Goal: Task Accomplishment & Management: Use online tool/utility

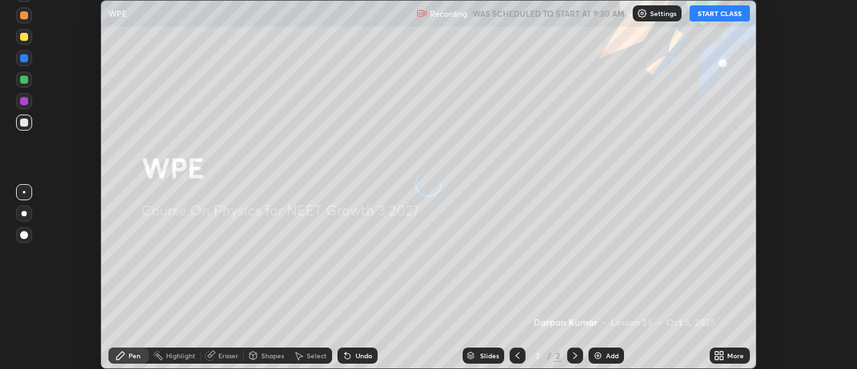
scroll to position [369, 856]
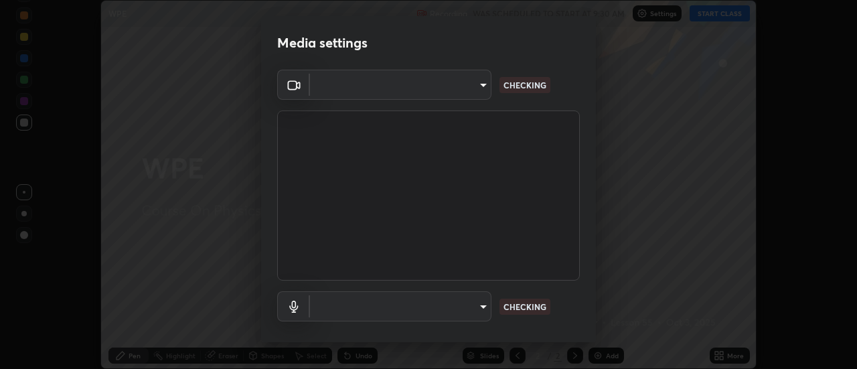
type input "3fb0db9b948ee014c865c74d3d253d8b81db7a3fe99a51a232c6435469281ce5"
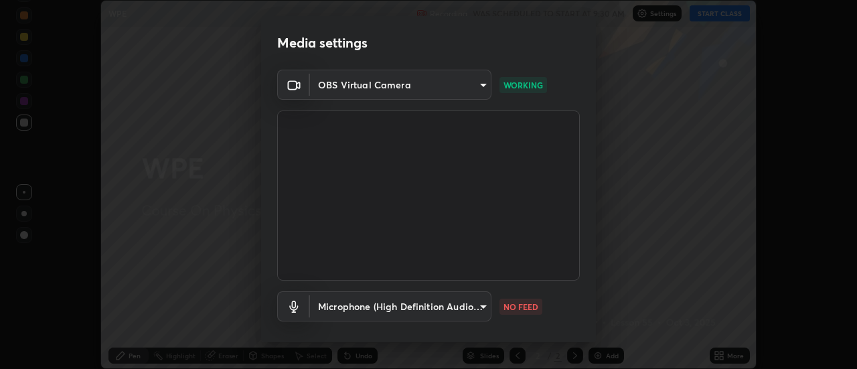
click at [450, 303] on body "Erase all WPE Recording WAS SCHEDULED TO START AT 9:30 AM Settings START CLASS …" at bounding box center [428, 184] width 857 height 369
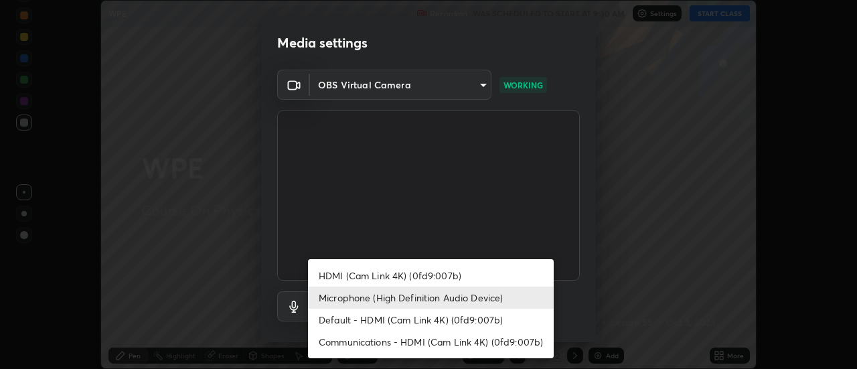
click at [406, 323] on li "Default - HDMI (Cam Link 4K) (0fd9:007b)" at bounding box center [431, 320] width 246 height 22
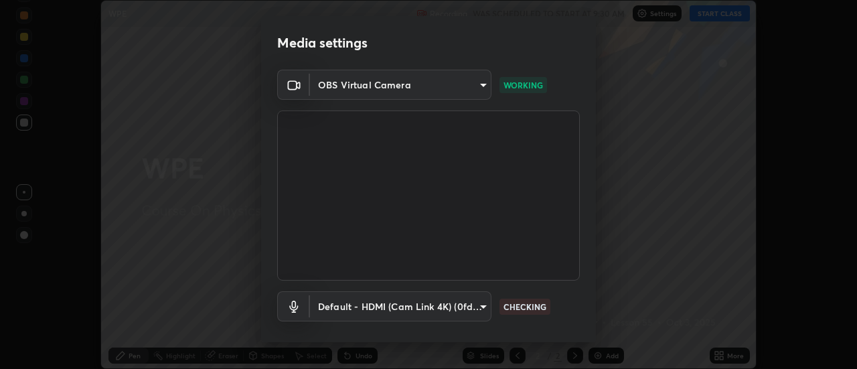
click at [416, 312] on body "Erase all WPE Recording WAS SCHEDULED TO START AT 9:30 AM Settings START CLASS …" at bounding box center [428, 184] width 857 height 369
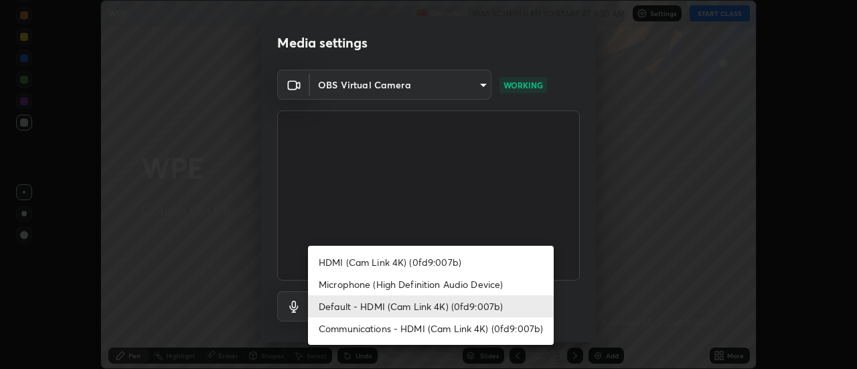
click at [394, 287] on li "Microphone (High Definition Audio Device)" at bounding box center [431, 284] width 246 height 22
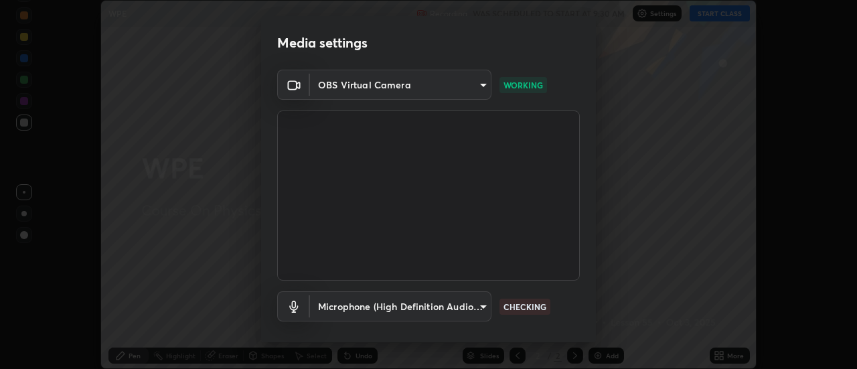
type input "f3604cd5161b48aab7881b97f2e7e6a29828c21ac58aee31058a017e89eaad76"
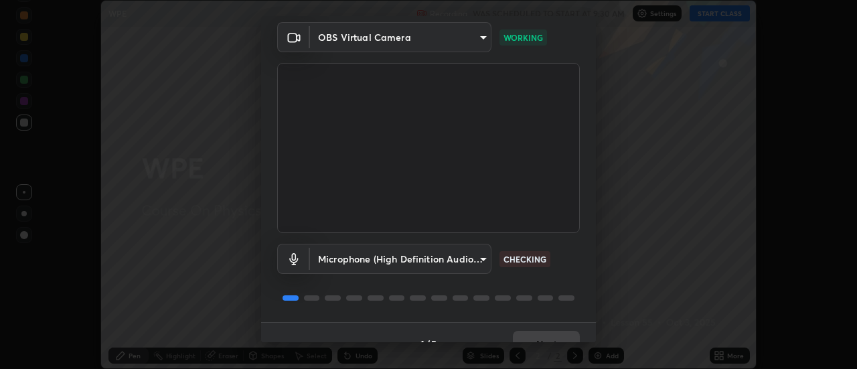
scroll to position [70, 0]
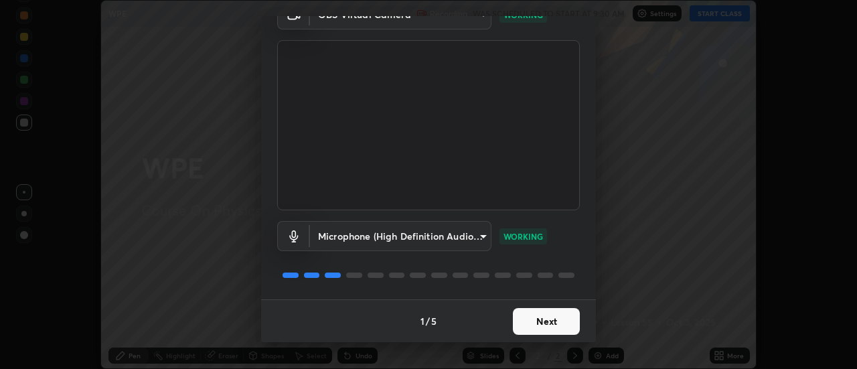
click at [544, 320] on button "Next" at bounding box center [546, 321] width 67 height 27
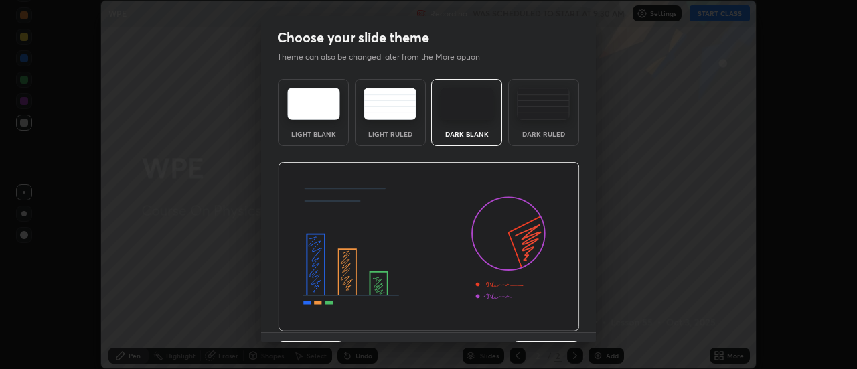
click at [561, 323] on img at bounding box center [429, 247] width 302 height 170
click at [566, 324] on img at bounding box center [429, 247] width 302 height 170
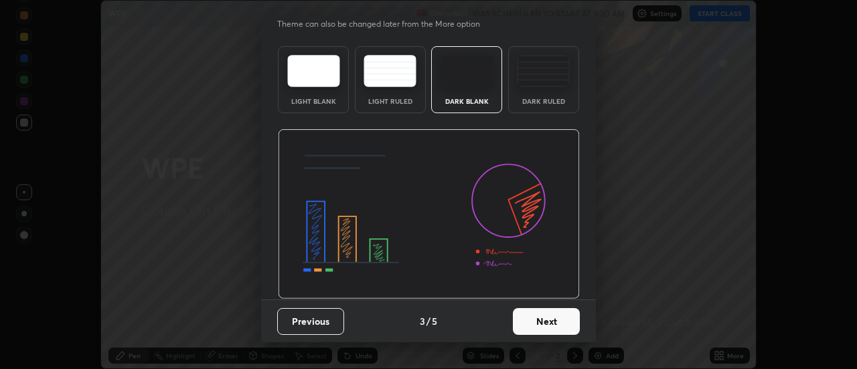
click at [552, 322] on button "Next" at bounding box center [546, 321] width 67 height 27
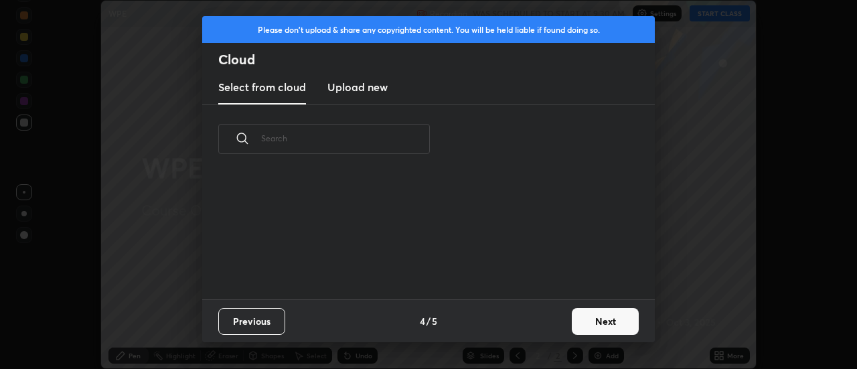
click at [589, 323] on button "Next" at bounding box center [605, 321] width 67 height 27
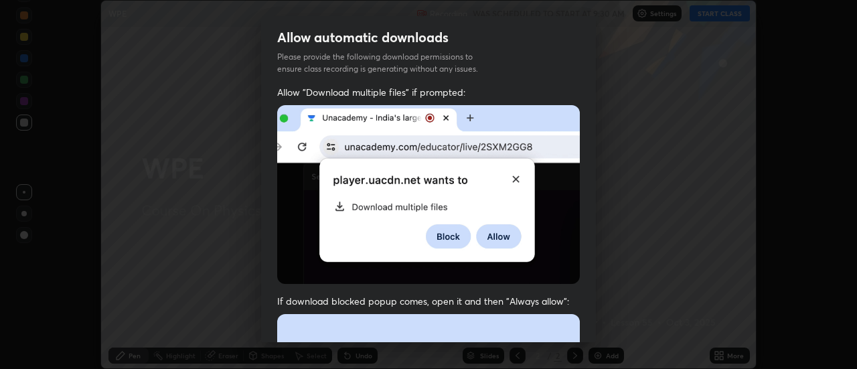
scroll to position [53, 0]
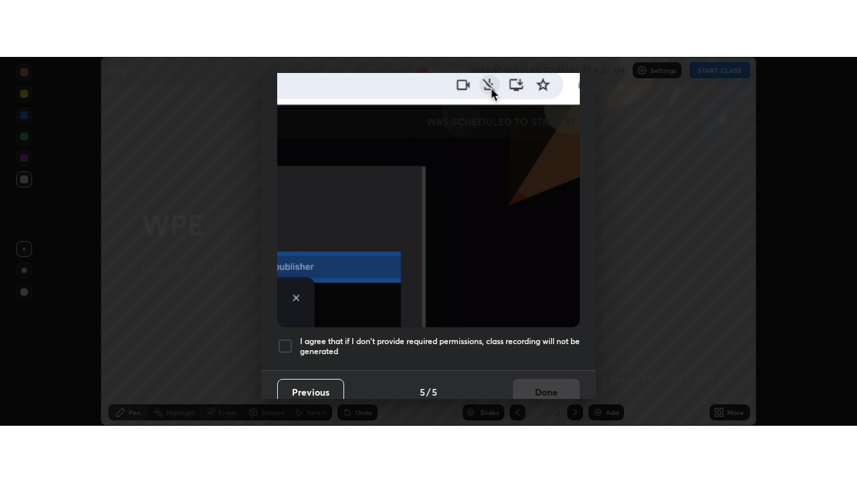
scroll to position [343, 0]
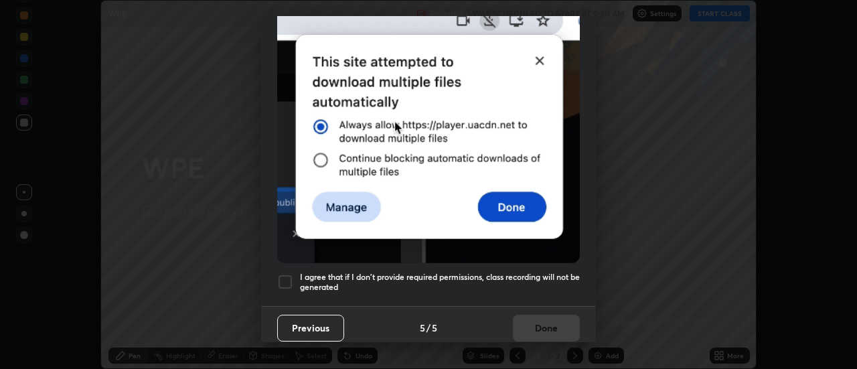
click at [309, 272] on h5 "I agree that if I don't provide required permissions, class recording will not …" at bounding box center [440, 282] width 280 height 21
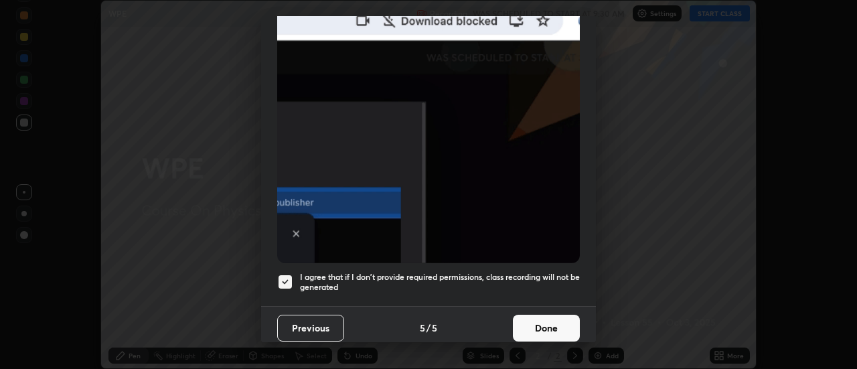
click at [530, 320] on button "Done" at bounding box center [546, 328] width 67 height 27
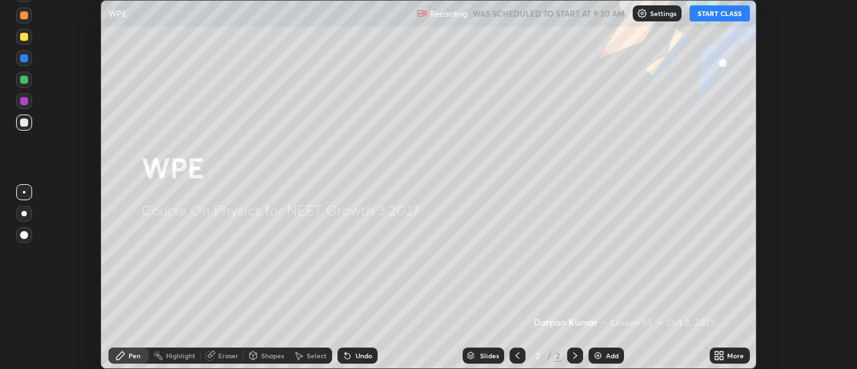
click at [721, 355] on icon at bounding box center [719, 355] width 11 height 11
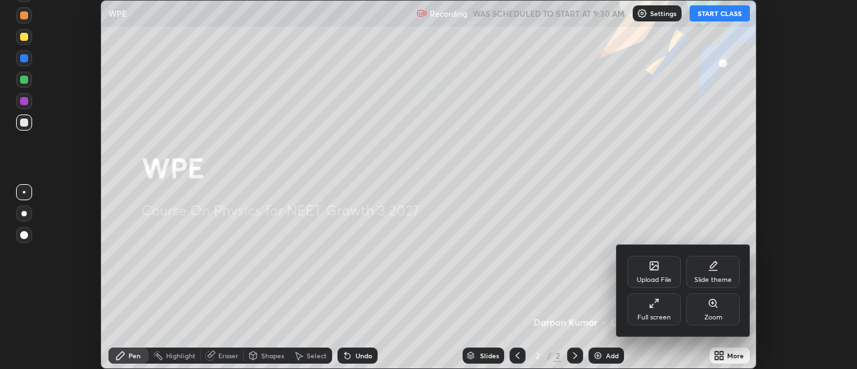
click at [653, 312] on div "Full screen" at bounding box center [654, 309] width 54 height 32
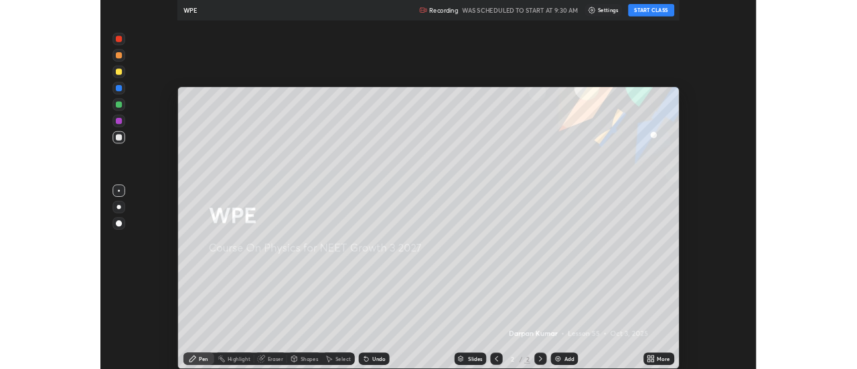
scroll to position [482, 857]
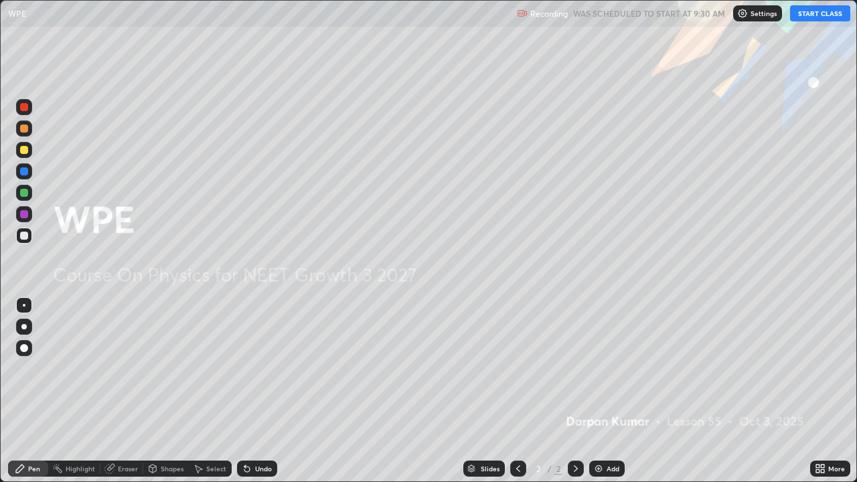
click at [806, 15] on button "START CLASS" at bounding box center [820, 13] width 60 height 16
click at [608, 368] on div "Add" at bounding box center [613, 468] width 13 height 7
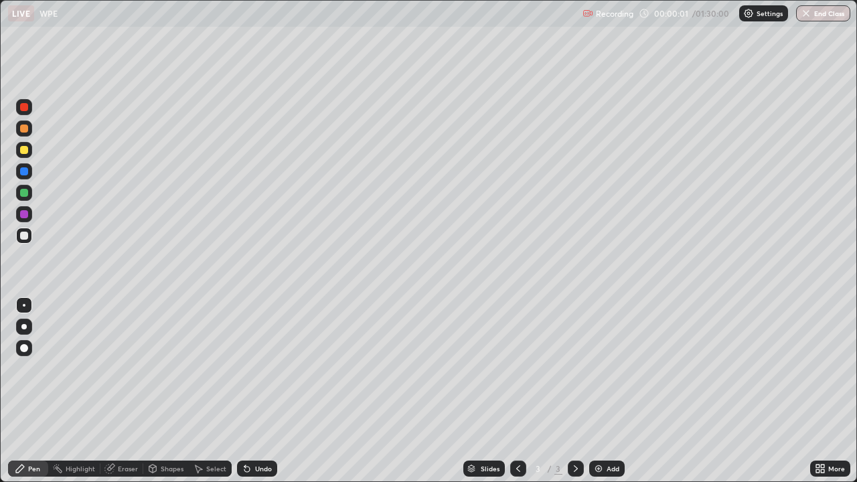
click at [27, 190] on div at bounding box center [24, 193] width 8 height 8
click at [31, 236] on div at bounding box center [24, 236] width 16 height 16
click at [177, 368] on div "Shapes" at bounding box center [172, 468] width 23 height 7
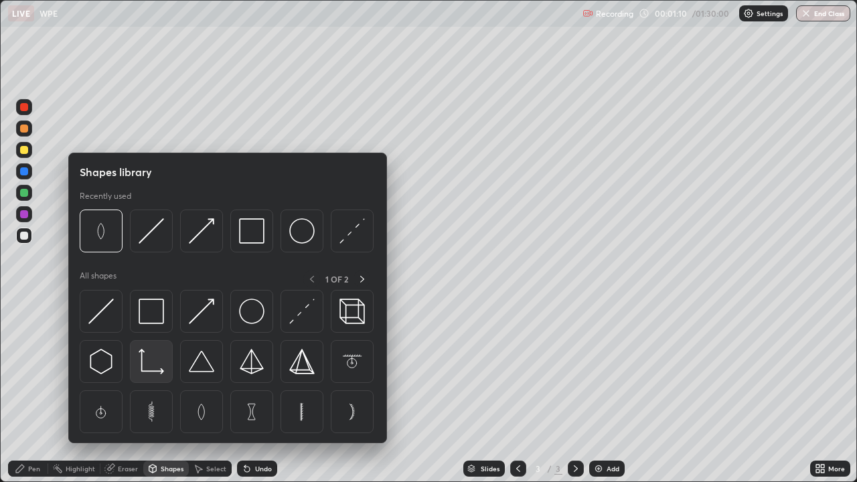
click at [162, 363] on img at bounding box center [151, 361] width 25 height 25
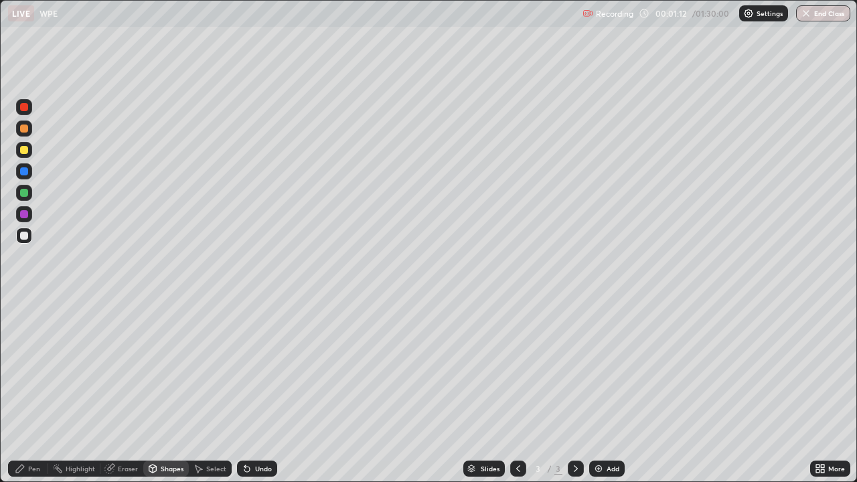
click at [37, 368] on div "Pen" at bounding box center [28, 469] width 40 height 16
click at [26, 213] on div at bounding box center [24, 214] width 8 height 8
click at [272, 368] on div "Undo" at bounding box center [255, 468] width 46 height 27
click at [27, 236] on div at bounding box center [24, 236] width 8 height 8
click at [25, 193] on div at bounding box center [24, 193] width 8 height 8
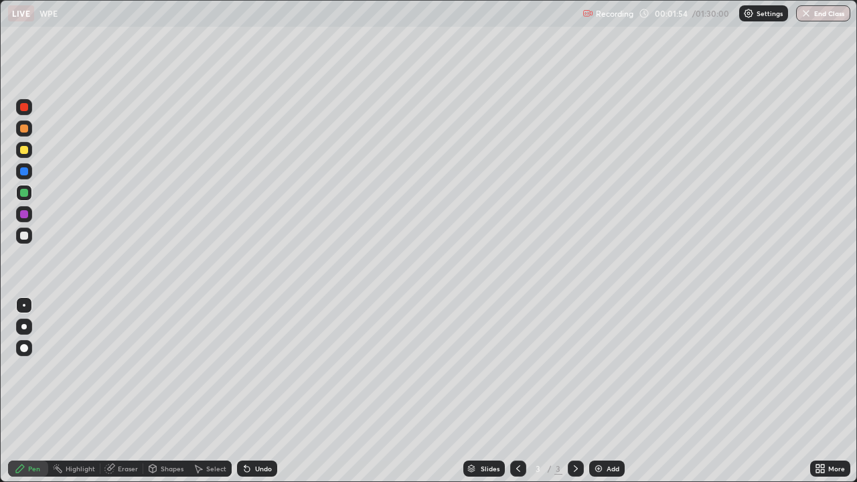
click at [28, 212] on div at bounding box center [24, 214] width 16 height 16
click at [24, 191] on div at bounding box center [24, 193] width 8 height 8
click at [27, 236] on div at bounding box center [24, 236] width 8 height 8
click at [24, 151] on div at bounding box center [24, 150] width 8 height 8
click at [206, 368] on div "Select" at bounding box center [216, 468] width 20 height 7
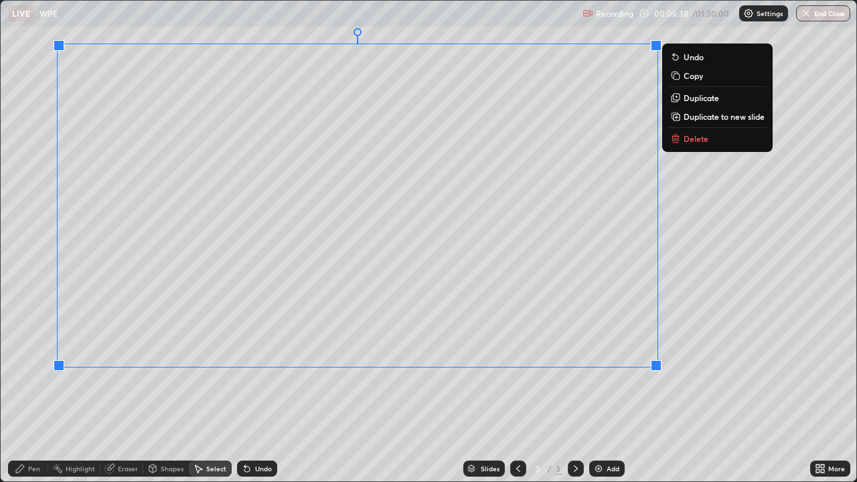
click at [613, 368] on div "0 ° Undo Copy Duplicate Duplicate to new slide Delete" at bounding box center [429, 241] width 856 height 481
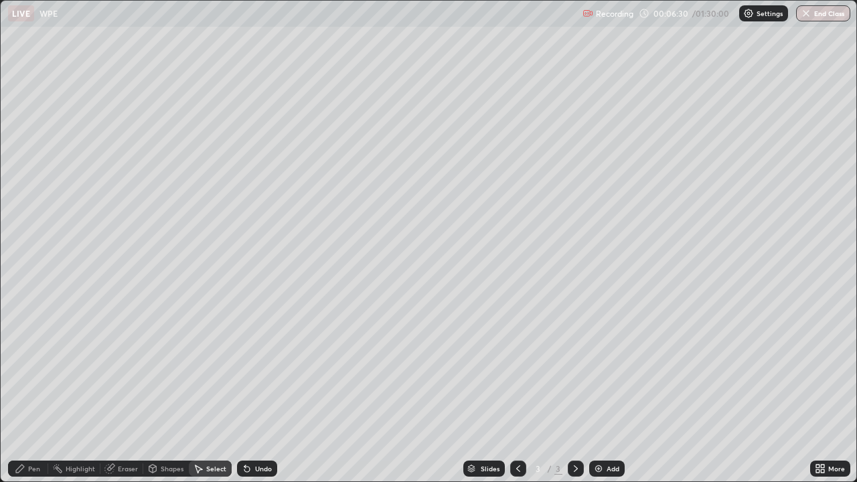
click at [594, 368] on img at bounding box center [598, 468] width 11 height 11
click at [163, 368] on div "Shapes" at bounding box center [166, 469] width 46 height 16
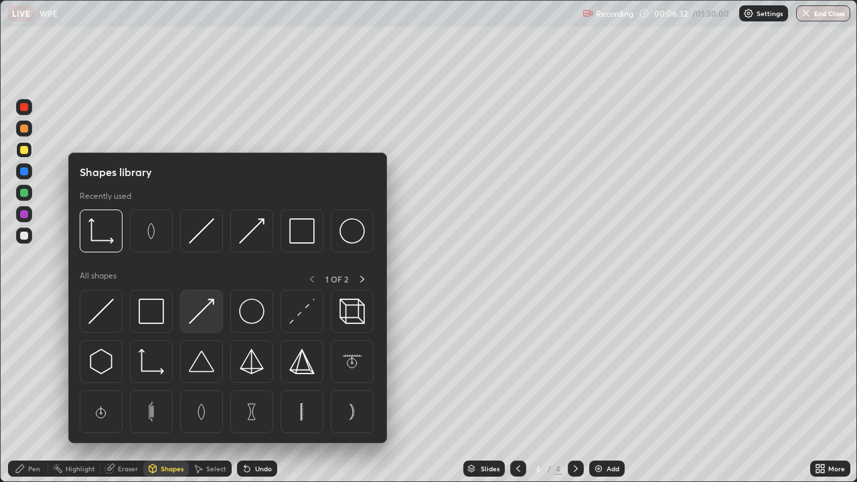
click at [206, 317] on img at bounding box center [201, 311] width 25 height 25
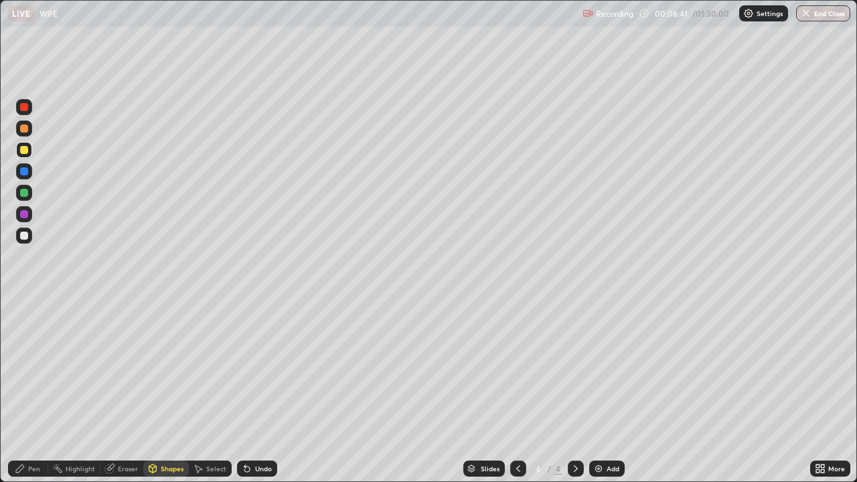
click at [29, 232] on div at bounding box center [24, 236] width 16 height 16
click at [175, 368] on div "Shapes" at bounding box center [172, 468] width 23 height 7
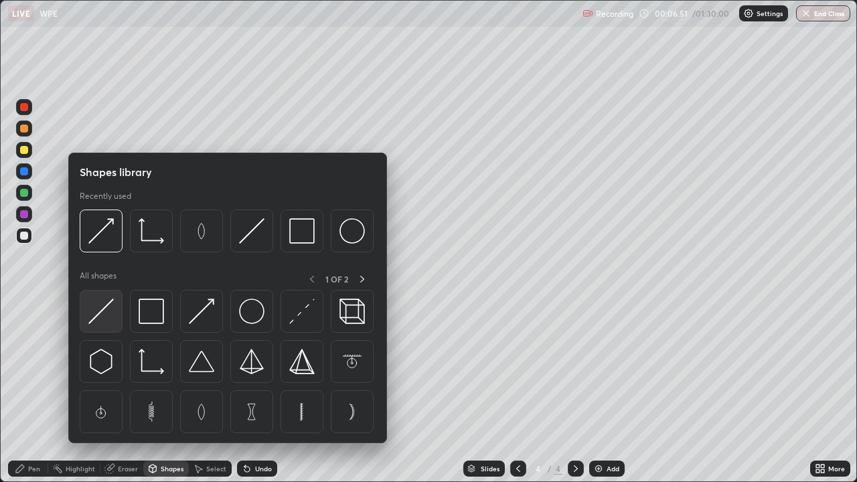
click at [104, 304] on img at bounding box center [100, 311] width 25 height 25
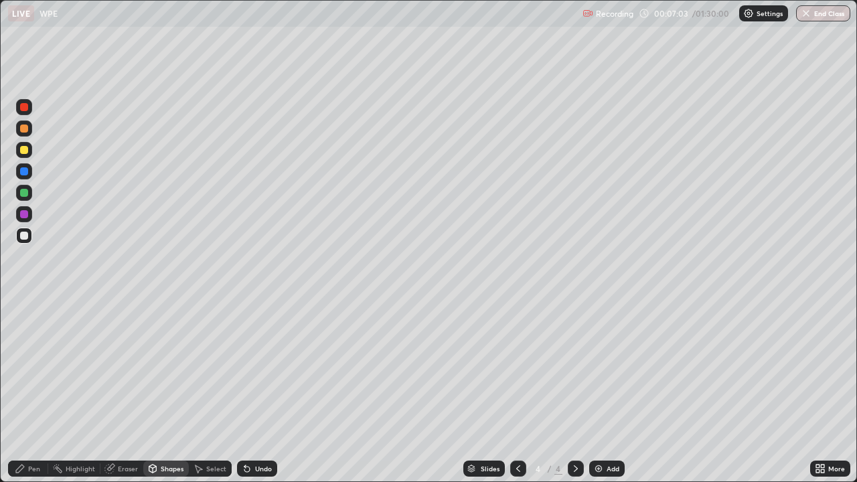
click at [32, 368] on div "Pen" at bounding box center [34, 468] width 12 height 7
click at [25, 209] on div at bounding box center [24, 214] width 16 height 16
click at [274, 368] on div "Undo" at bounding box center [257, 469] width 40 height 16
click at [277, 368] on div "Slides 4 / 4 Add" at bounding box center [543, 468] width 533 height 27
click at [268, 368] on div "Undo" at bounding box center [257, 469] width 40 height 16
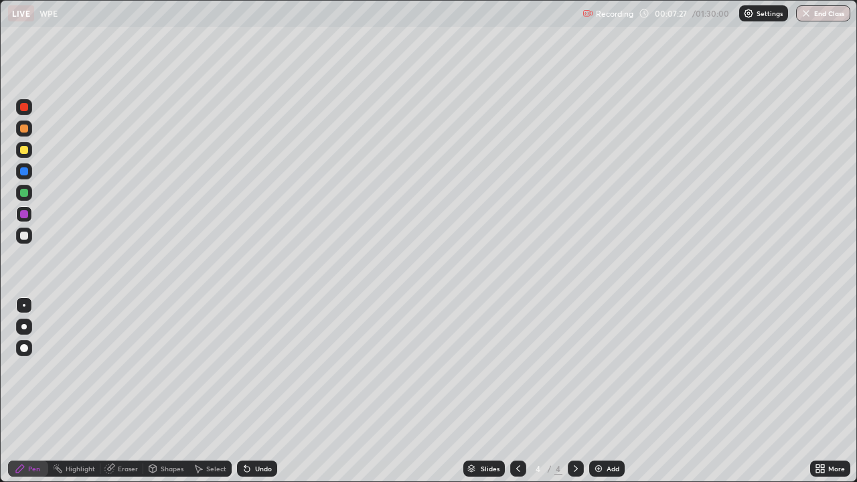
click at [278, 368] on div "Slides 4 / 4 Add" at bounding box center [543, 468] width 533 height 27
click at [277, 368] on div "Slides 4 / 4 Add" at bounding box center [543, 468] width 533 height 27
click at [274, 368] on div "Undo" at bounding box center [257, 469] width 40 height 16
click at [266, 368] on div "Undo" at bounding box center [263, 468] width 17 height 7
click at [256, 368] on div "Undo" at bounding box center [255, 468] width 46 height 27
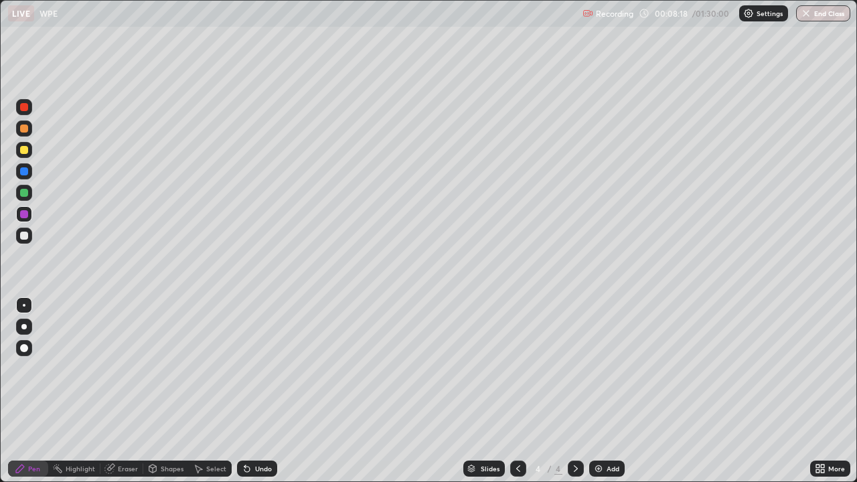
click at [260, 368] on div "Undo" at bounding box center [263, 468] width 17 height 7
click at [257, 368] on div "Undo" at bounding box center [263, 468] width 17 height 7
click at [0, 172] on div "Setting up your live class" at bounding box center [428, 241] width 857 height 482
click at [0, 258] on div "Setting up your live class" at bounding box center [428, 241] width 857 height 482
click at [161, 368] on div "Shapes" at bounding box center [172, 468] width 23 height 7
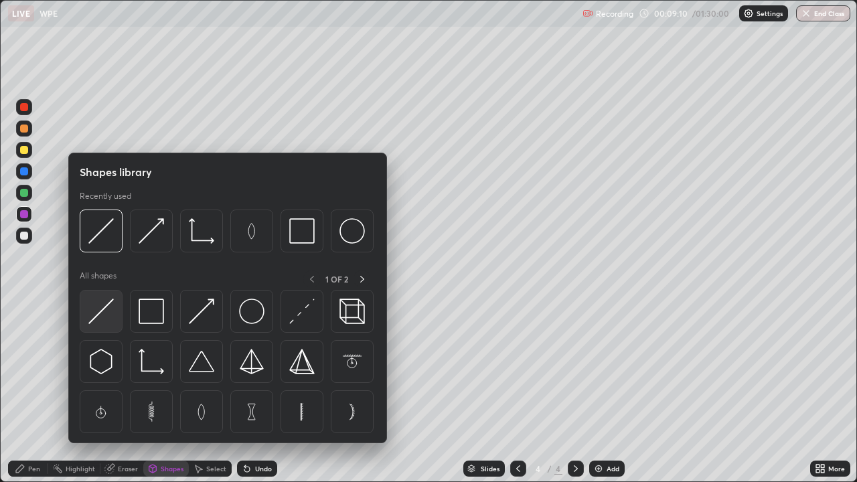
click at [103, 323] on img at bounding box center [100, 311] width 25 height 25
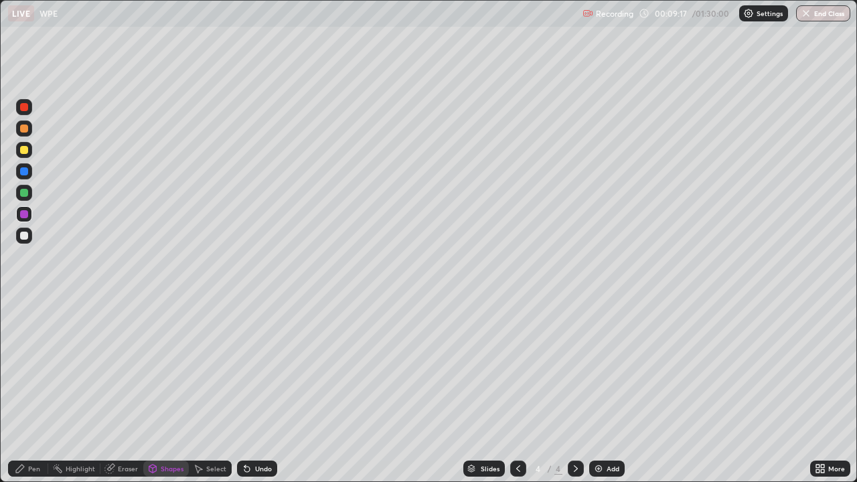
click at [244, 368] on icon at bounding box center [244, 465] width 1 height 1
click at [252, 368] on div "Undo" at bounding box center [257, 469] width 40 height 16
click at [25, 194] on div at bounding box center [24, 193] width 8 height 8
click at [262, 368] on div "Undo" at bounding box center [257, 469] width 40 height 16
click at [41, 368] on div "Pen" at bounding box center [28, 469] width 40 height 16
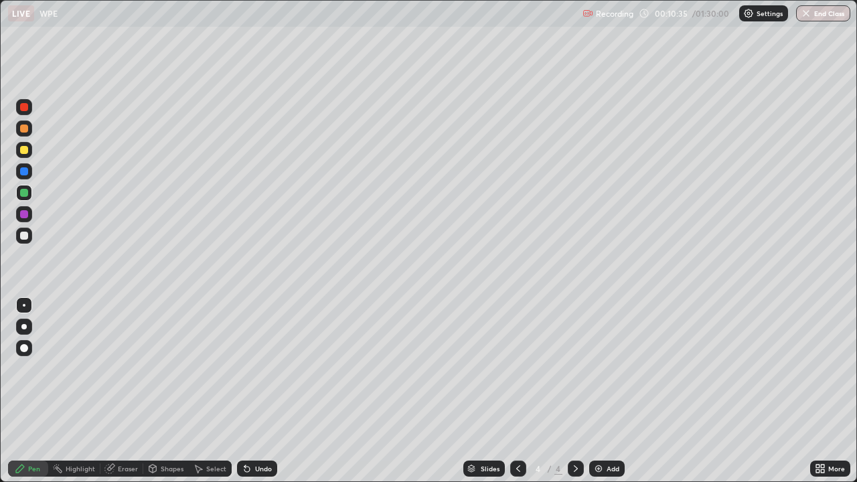
click at [598, 368] on div "Add" at bounding box center [606, 469] width 35 height 16
click at [27, 232] on div at bounding box center [24, 236] width 16 height 16
click at [25, 151] on div at bounding box center [24, 150] width 8 height 8
click at [27, 234] on div at bounding box center [24, 236] width 8 height 8
click at [210, 368] on div "Select" at bounding box center [216, 468] width 20 height 7
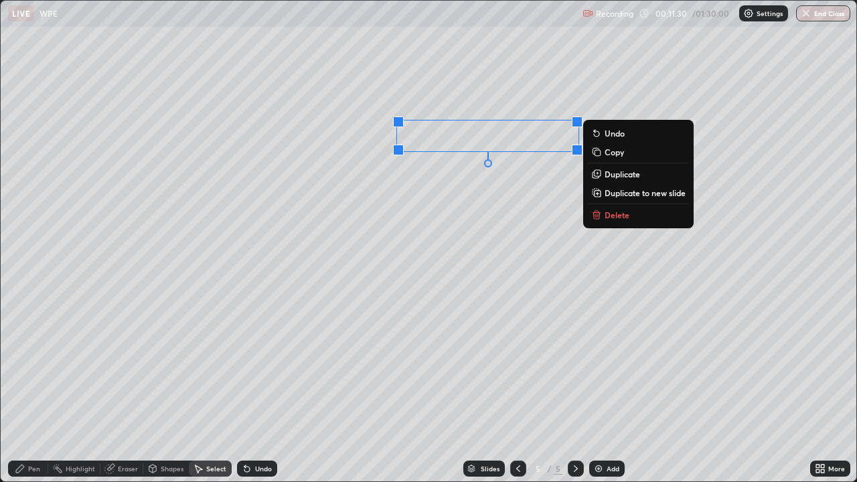
click at [609, 175] on p "Duplicate" at bounding box center [621, 174] width 35 height 11
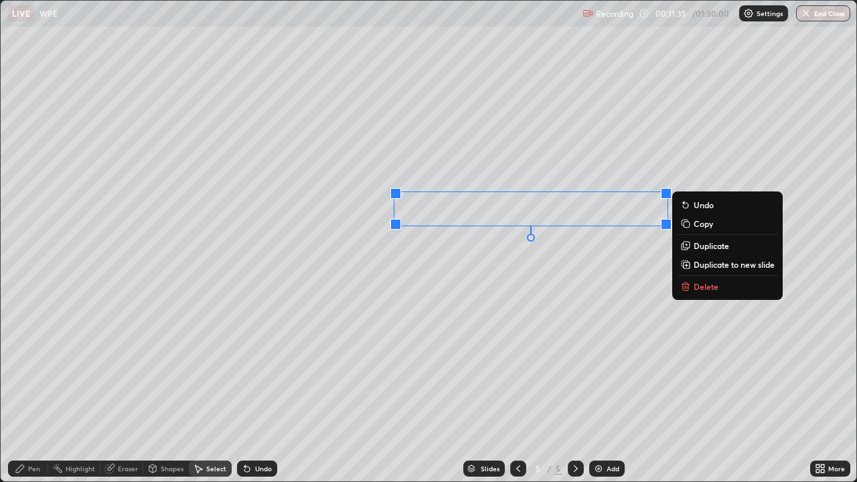
click at [33, 368] on div "Pen" at bounding box center [34, 468] width 12 height 7
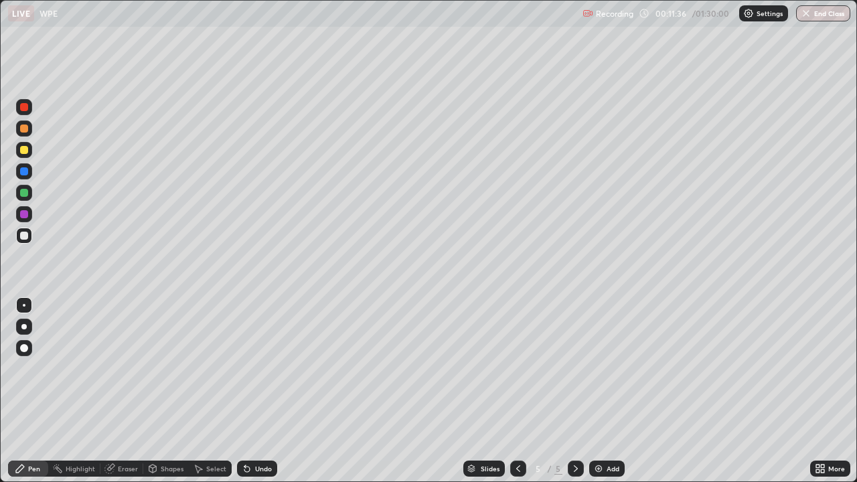
click at [31, 218] on div at bounding box center [24, 214] width 16 height 16
click at [181, 368] on div "Shapes" at bounding box center [172, 468] width 23 height 7
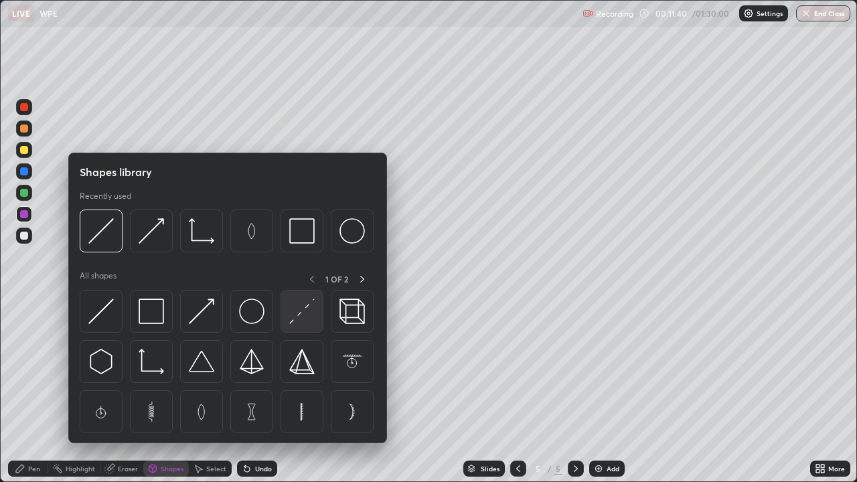
click at [304, 306] on img at bounding box center [301, 311] width 25 height 25
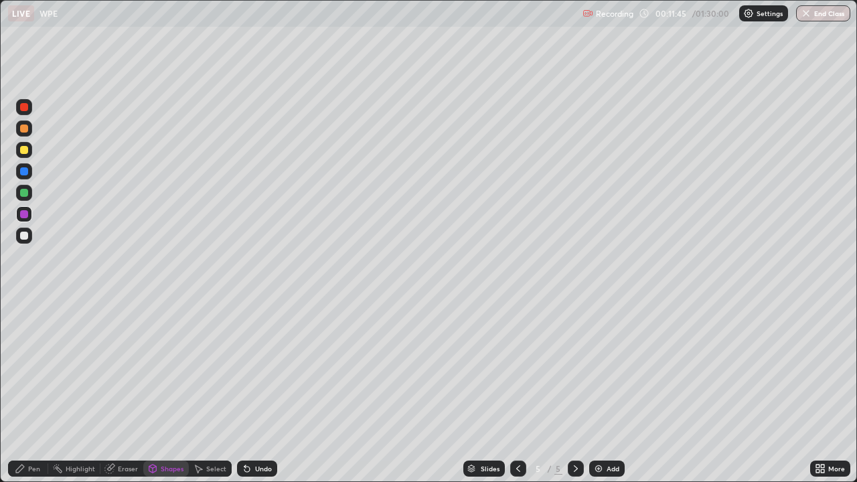
click at [54, 368] on circle at bounding box center [54, 465] width 1 height 1
click at [37, 368] on div "Pen" at bounding box center [28, 469] width 40 height 16
click at [29, 194] on div at bounding box center [24, 193] width 16 height 16
click at [216, 368] on div "Select" at bounding box center [216, 468] width 20 height 7
click at [164, 368] on div "Shapes" at bounding box center [172, 468] width 23 height 7
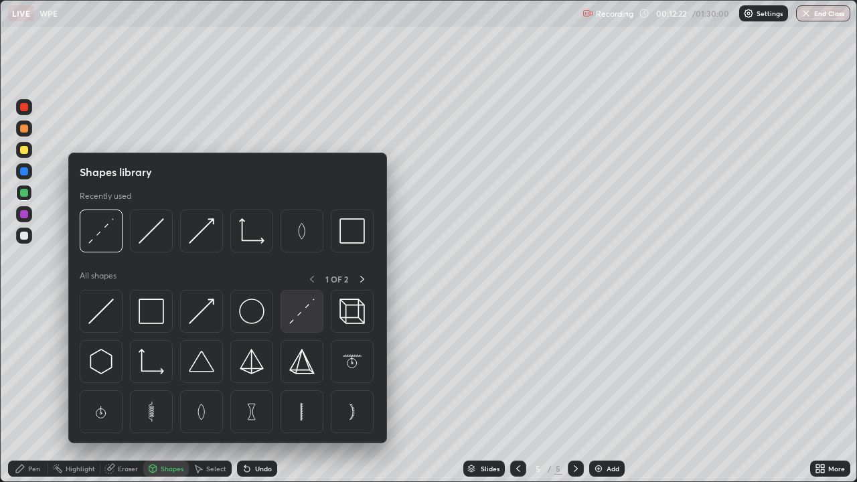
click at [304, 311] on img at bounding box center [301, 311] width 25 height 25
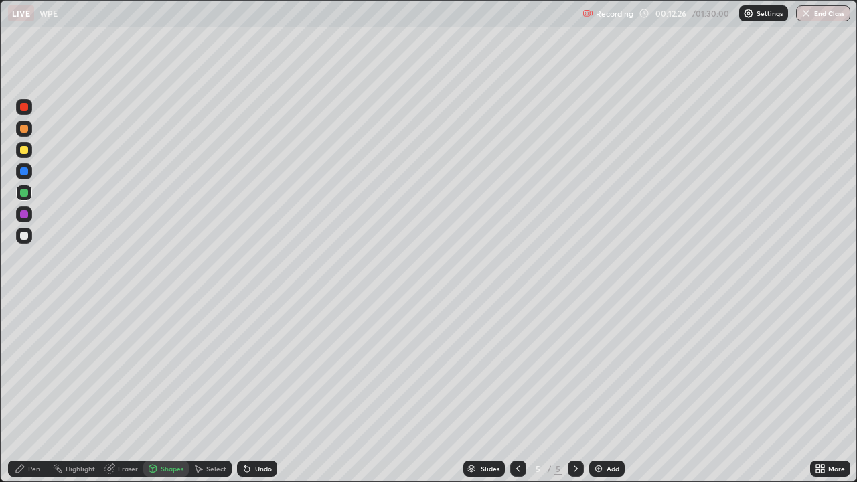
click at [42, 368] on div "Pen" at bounding box center [28, 469] width 40 height 16
click at [213, 368] on div "Select" at bounding box center [216, 468] width 20 height 7
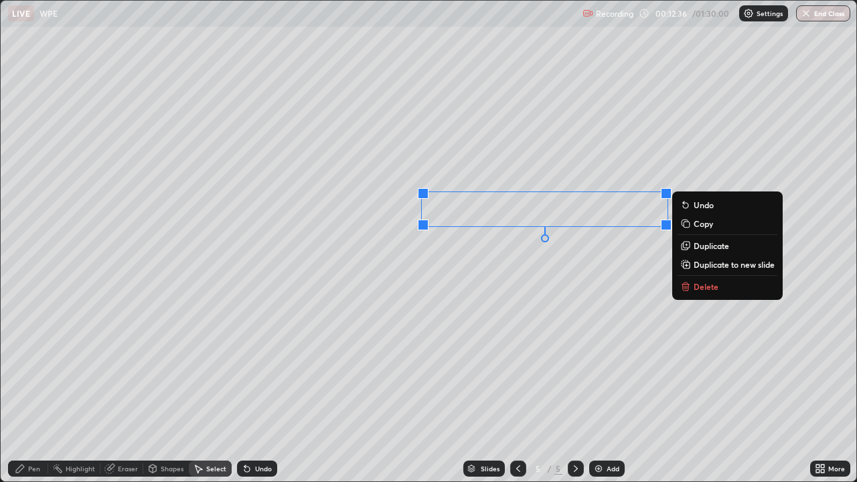
click at [699, 245] on p "Duplicate" at bounding box center [711, 245] width 35 height 11
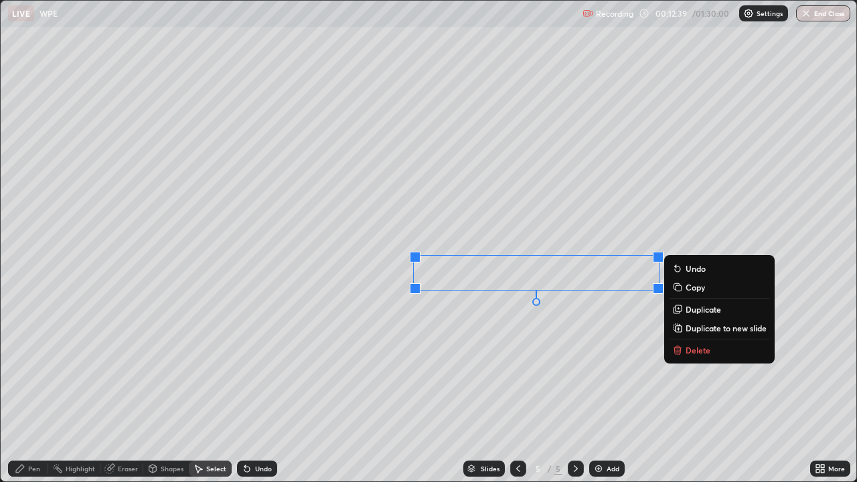
click at [265, 368] on div "Undo" at bounding box center [257, 469] width 40 height 16
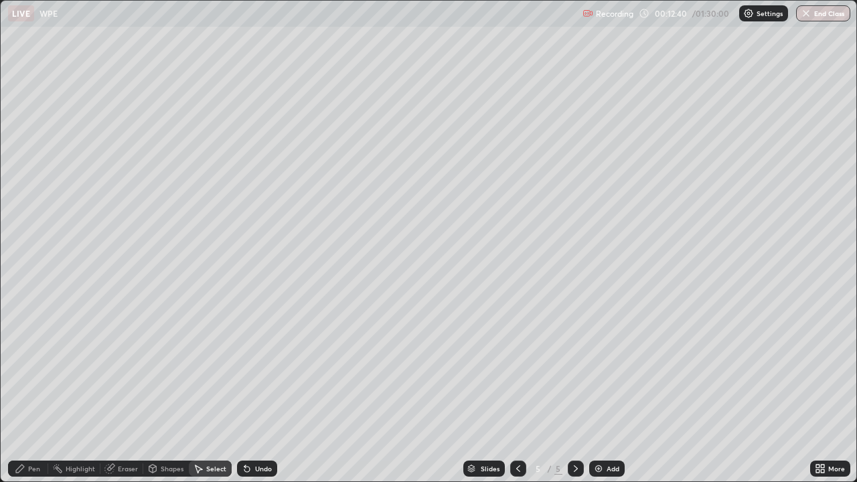
click at [255, 368] on div "Undo" at bounding box center [263, 468] width 17 height 7
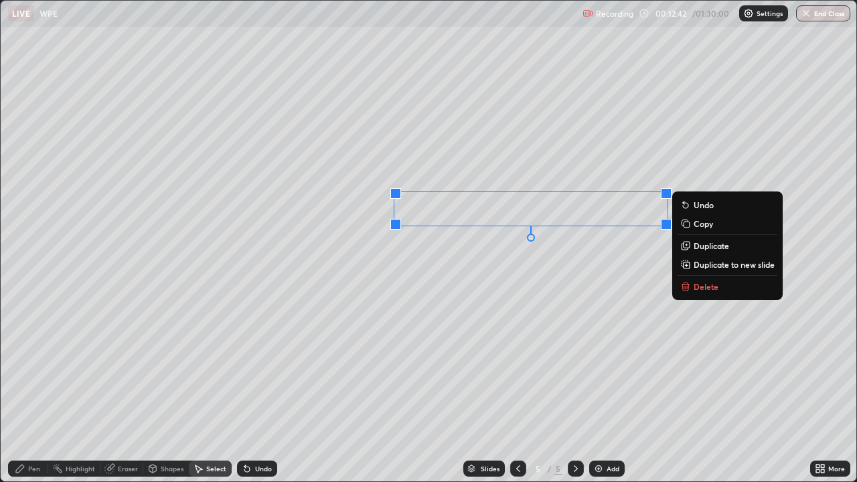
click at [696, 244] on p "Duplicate" at bounding box center [711, 245] width 35 height 11
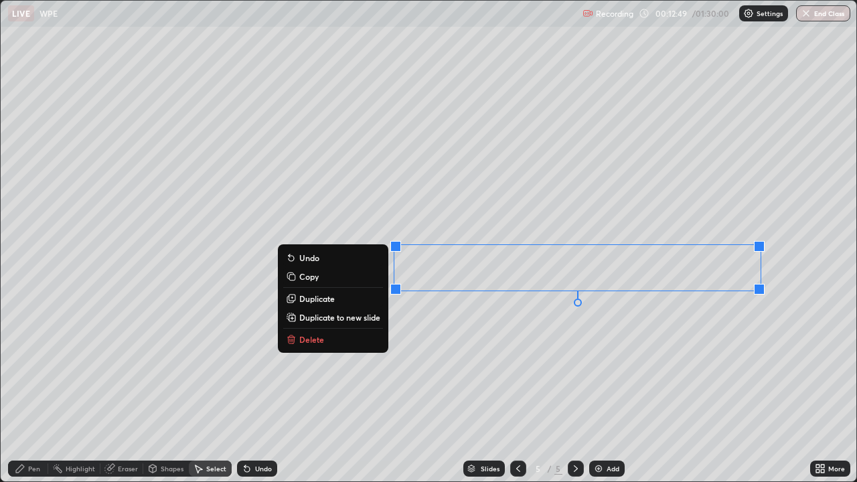
click at [35, 368] on div "Pen" at bounding box center [34, 468] width 12 height 7
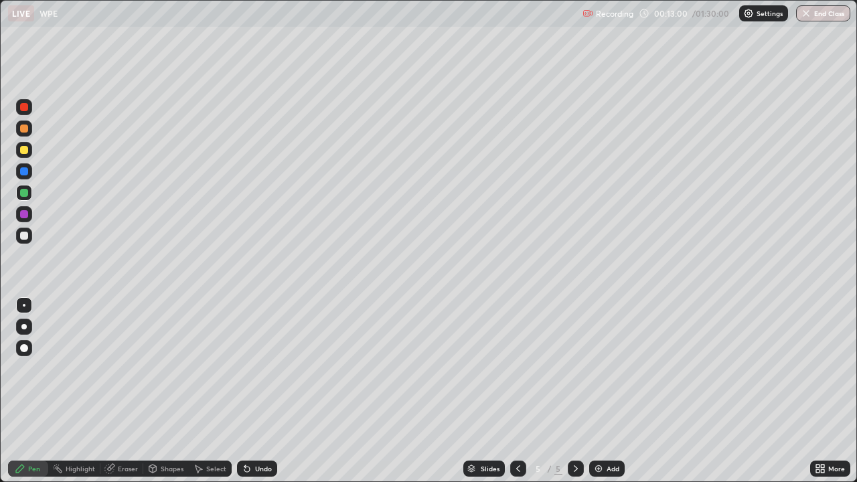
click at [30, 149] on div at bounding box center [24, 150] width 16 height 16
click at [29, 192] on div at bounding box center [24, 193] width 16 height 16
click at [250, 368] on icon at bounding box center [247, 468] width 11 height 11
click at [25, 212] on div at bounding box center [24, 214] width 8 height 8
click at [29, 237] on div at bounding box center [24, 236] width 16 height 16
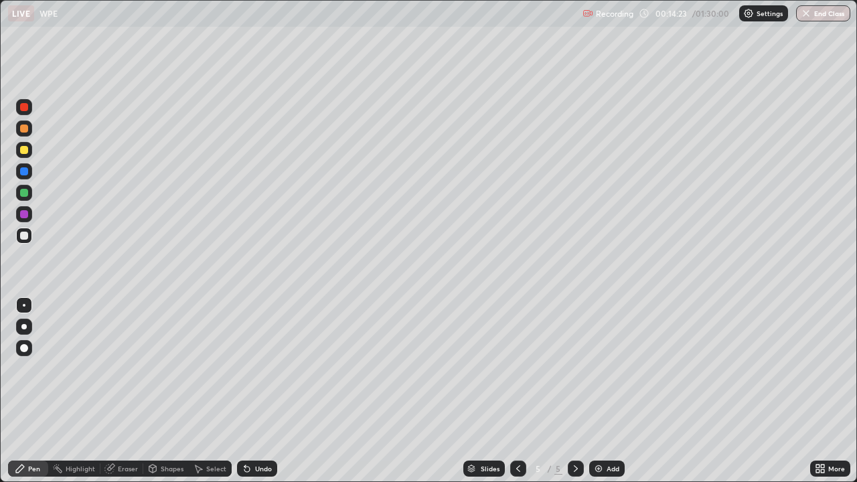
click at [116, 368] on div "Eraser" at bounding box center [121, 469] width 43 height 16
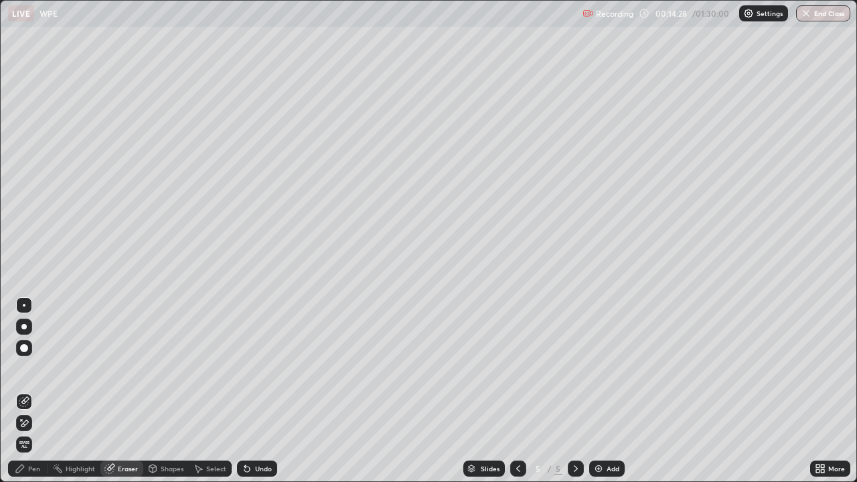
click at [41, 368] on div "Pen" at bounding box center [28, 469] width 40 height 16
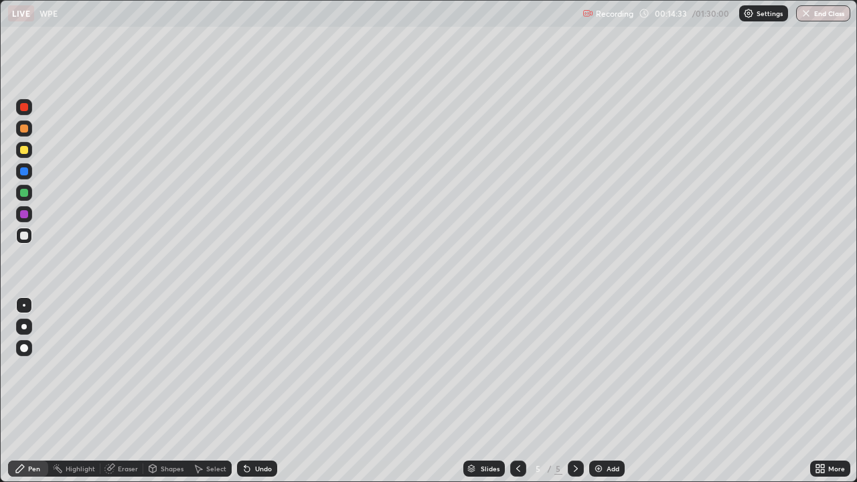
click at [120, 368] on div "Eraser" at bounding box center [121, 469] width 43 height 16
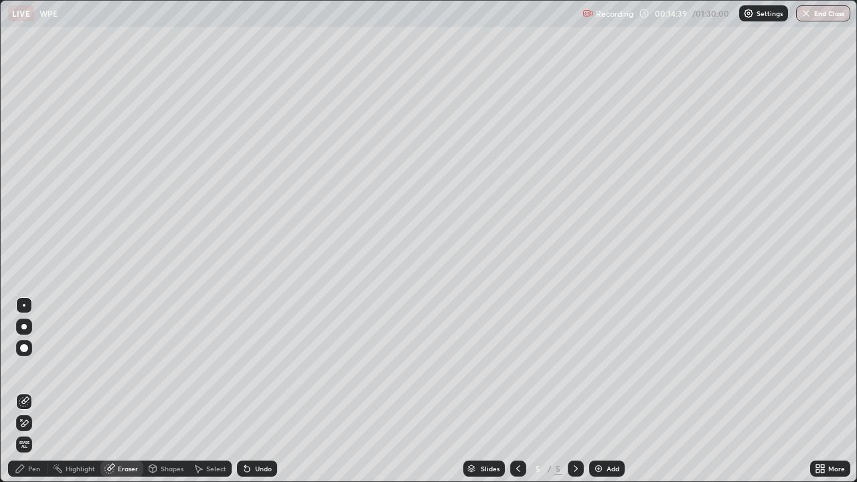
click at [31, 368] on div "Pen" at bounding box center [34, 468] width 12 height 7
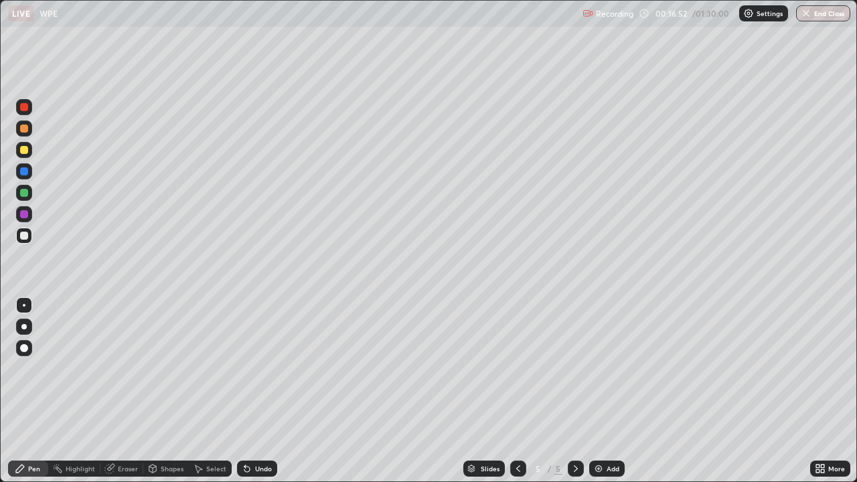
click at [208, 368] on div "Select" at bounding box center [210, 469] width 43 height 16
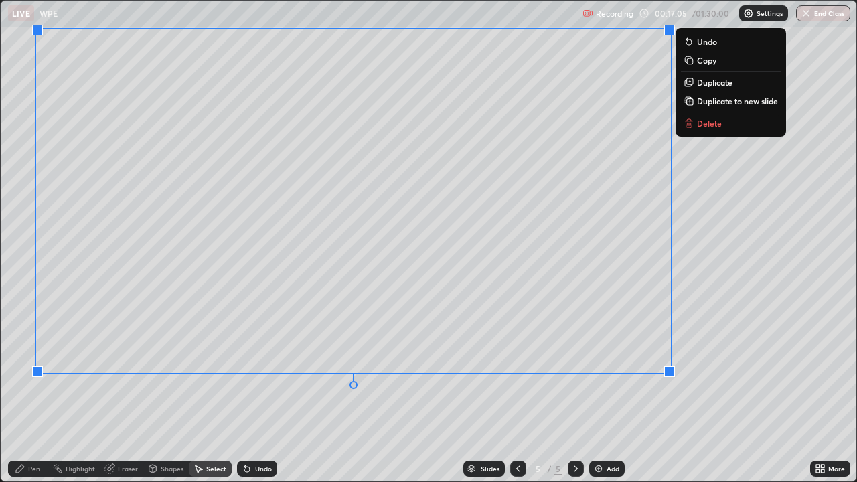
click at [649, 368] on div "0 ° Undo Copy Duplicate Duplicate to new slide Delete" at bounding box center [429, 241] width 856 height 481
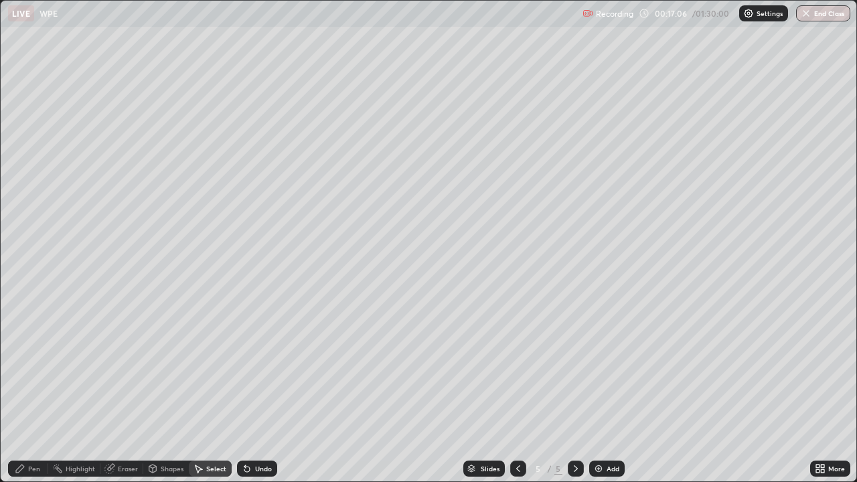
click at [34, 368] on div "Pen" at bounding box center [34, 468] width 12 height 7
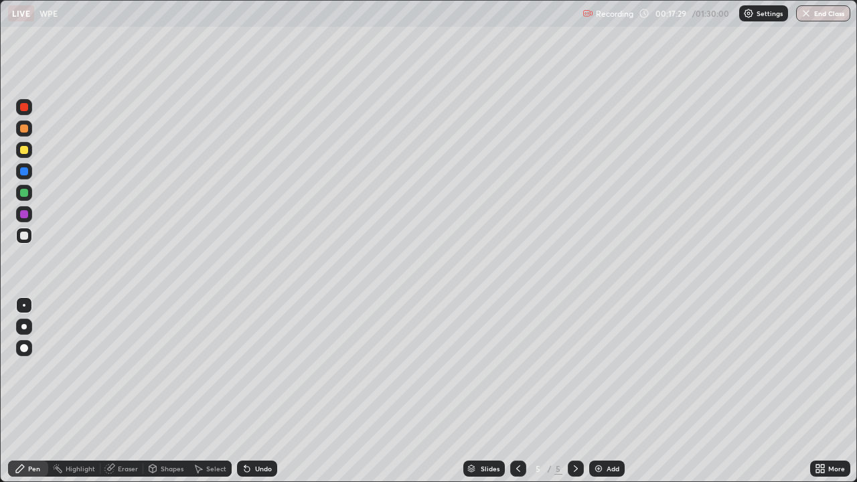
click at [248, 368] on icon at bounding box center [247, 468] width 11 height 11
click at [252, 368] on div "Undo" at bounding box center [257, 469] width 40 height 16
click at [255, 368] on div "Undo" at bounding box center [263, 468] width 17 height 7
click at [206, 368] on div "Select" at bounding box center [216, 468] width 20 height 7
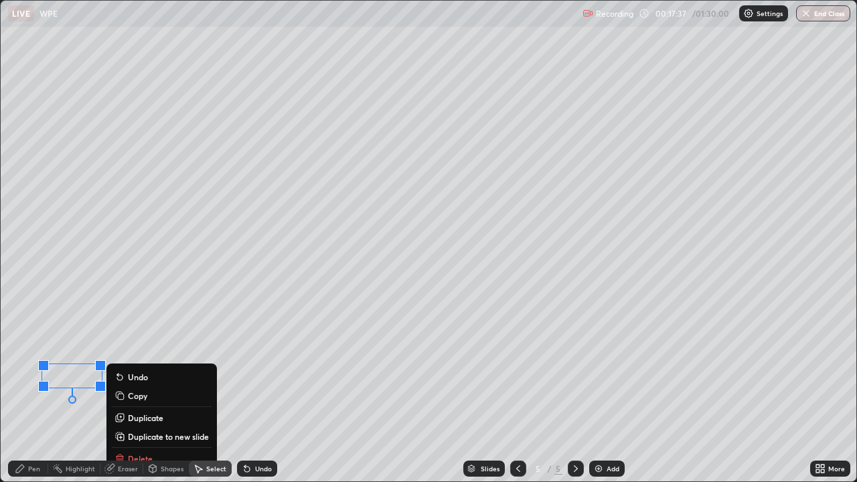
click at [21, 368] on icon at bounding box center [20, 469] width 8 height 8
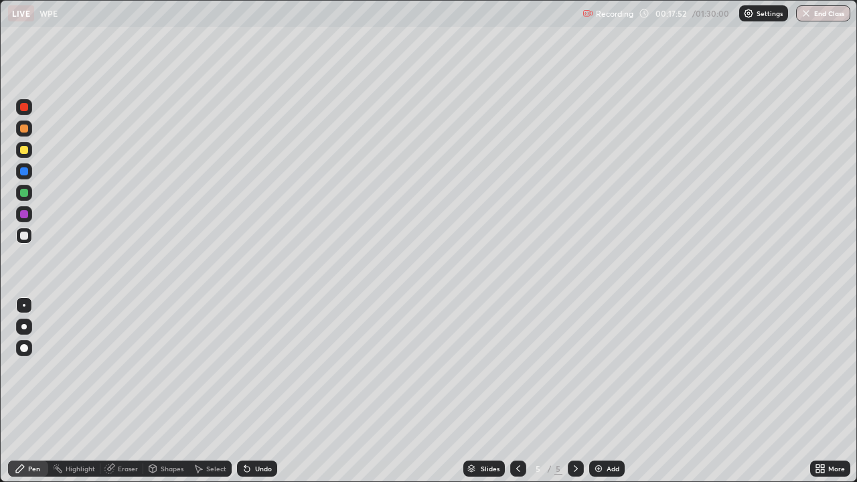
click at [162, 368] on div "Shapes" at bounding box center [172, 468] width 23 height 7
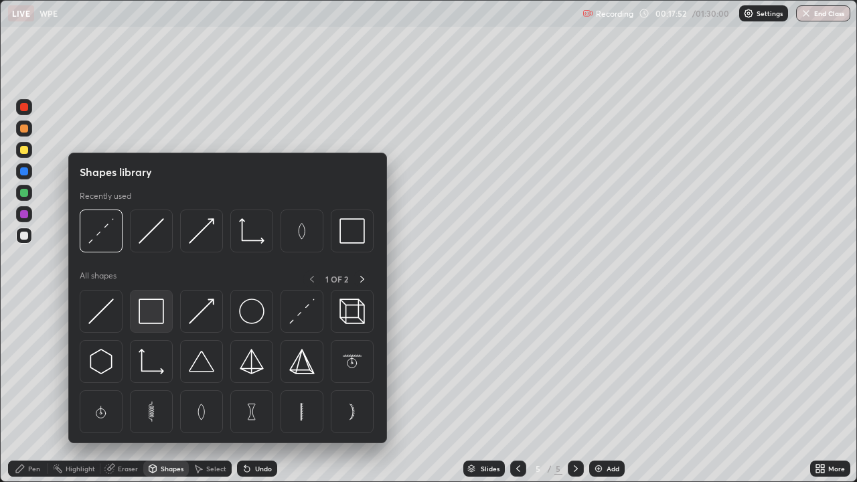
click at [158, 315] on img at bounding box center [151, 311] width 25 height 25
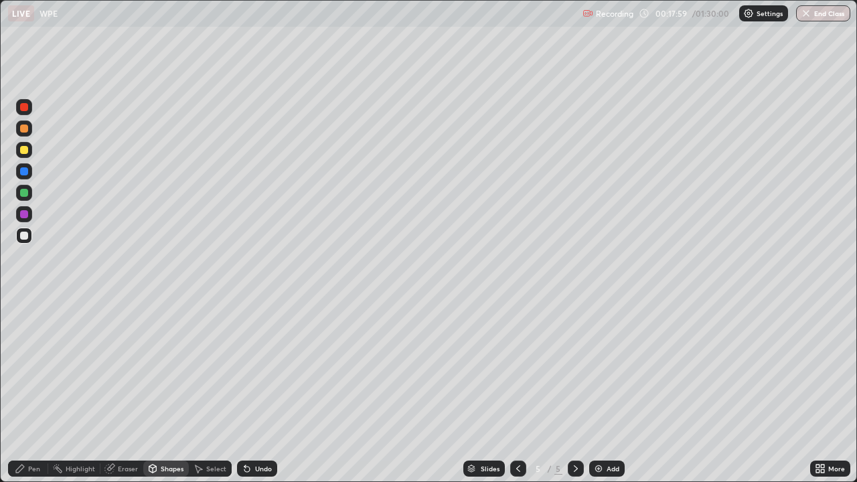
click at [821, 368] on icon at bounding box center [822, 466] width 3 height 3
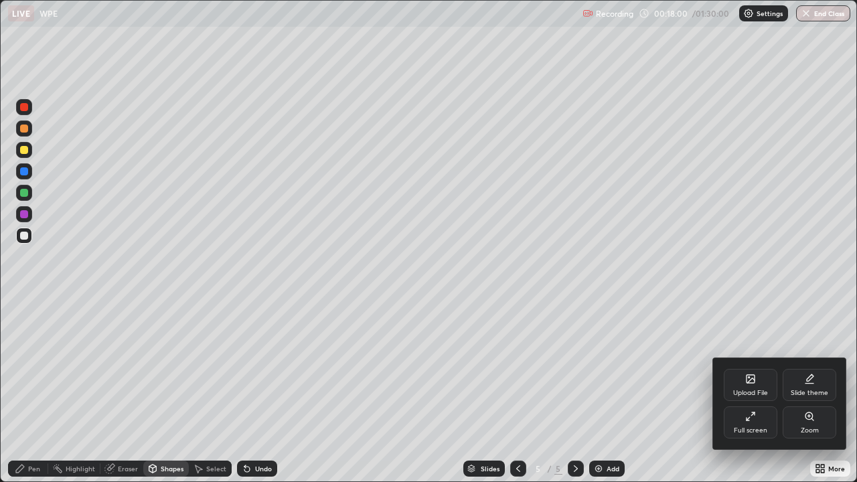
click at [768, 368] on div "Full screen" at bounding box center [751, 422] width 54 height 32
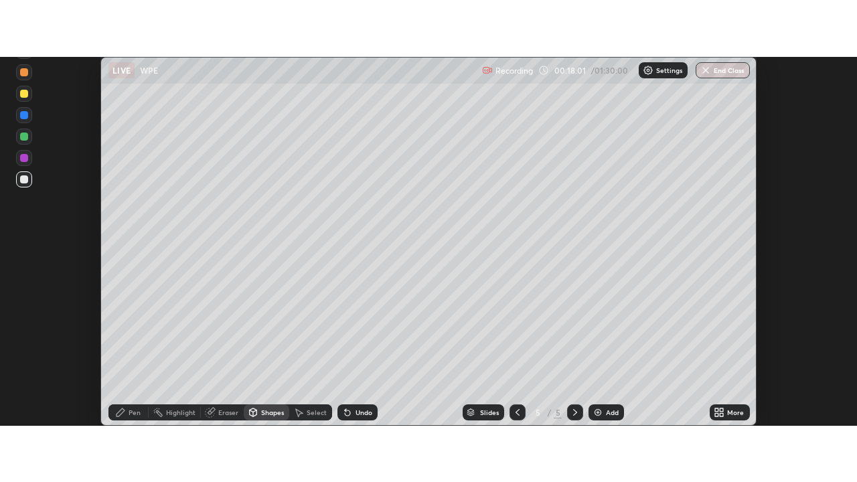
scroll to position [66574, 66086]
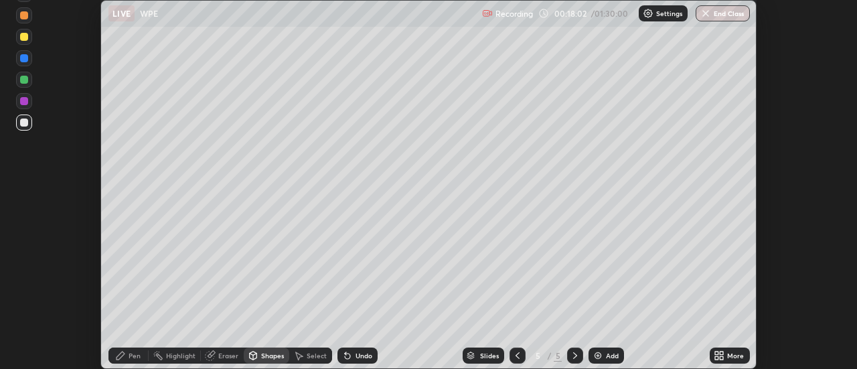
click at [303, 358] on icon at bounding box center [298, 355] width 11 height 11
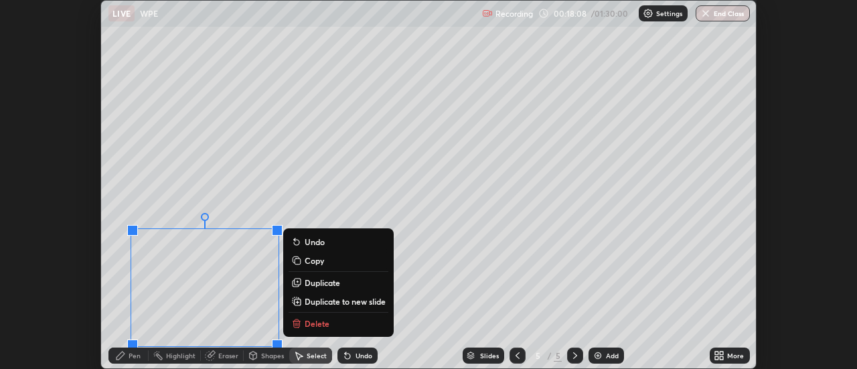
click at [315, 282] on p "Duplicate" at bounding box center [322, 282] width 35 height 11
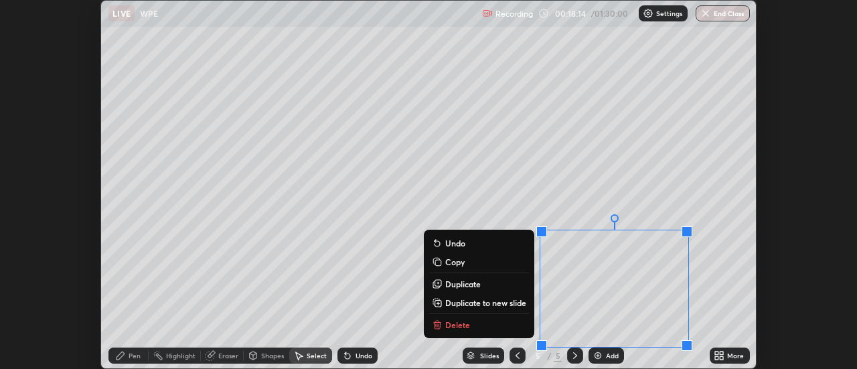
click at [216, 357] on div "Eraser" at bounding box center [222, 355] width 43 height 16
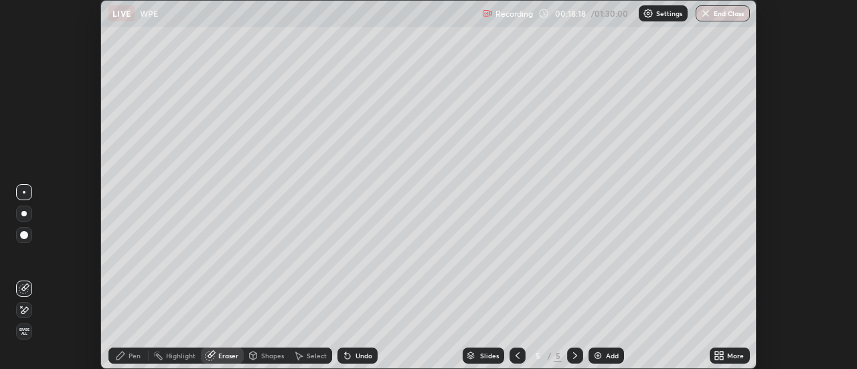
click at [127, 352] on div "Pen" at bounding box center [128, 355] width 40 height 16
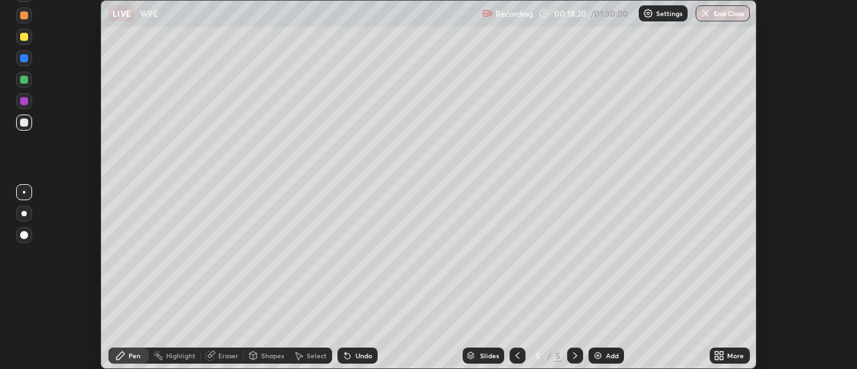
click at [726, 349] on div "More" at bounding box center [730, 355] width 40 height 16
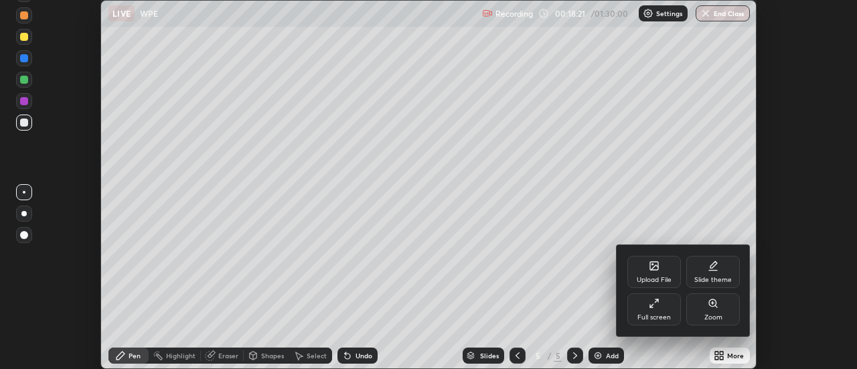
click at [661, 312] on div "Full screen" at bounding box center [654, 309] width 54 height 32
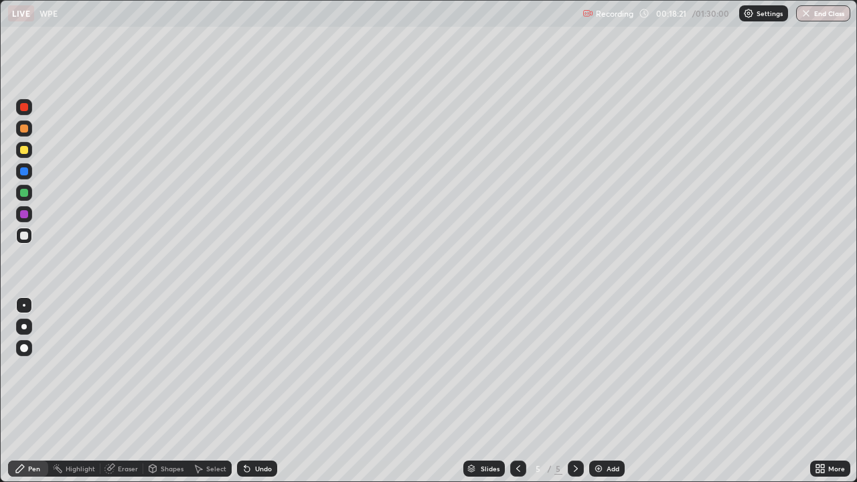
scroll to position [482, 857]
click at [161, 368] on div "Shapes" at bounding box center [172, 468] width 23 height 7
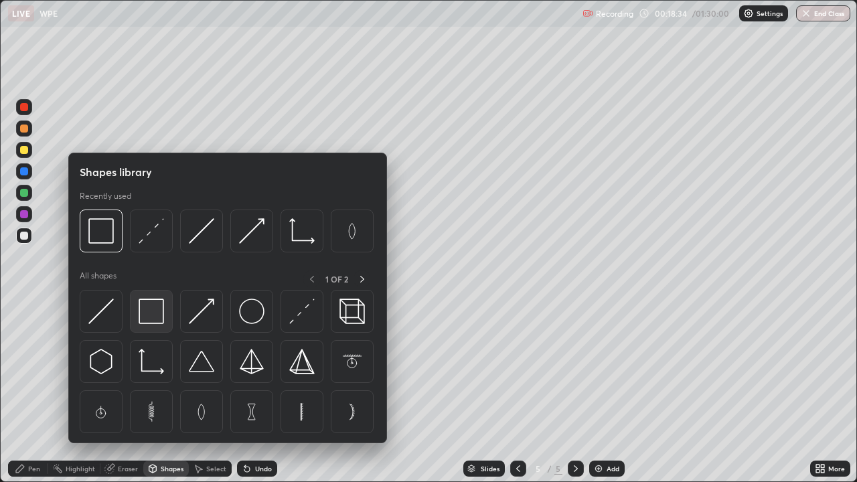
click at [159, 316] on img at bounding box center [151, 311] width 25 height 25
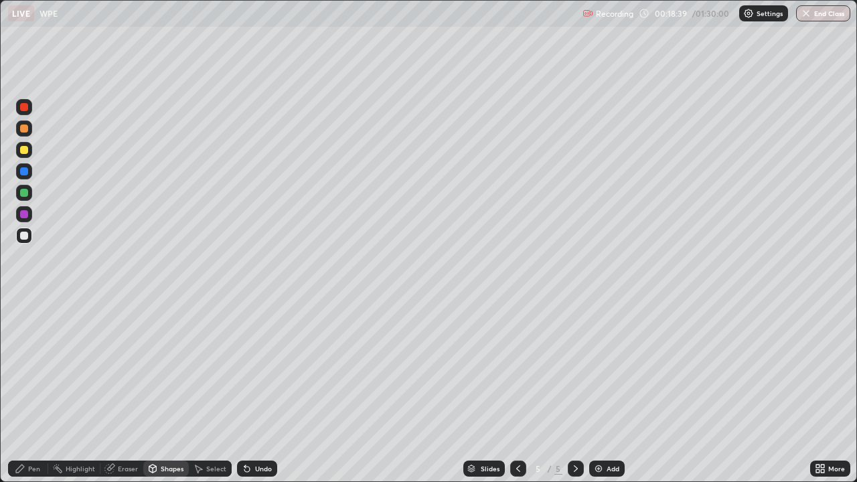
click at [163, 368] on div "Shapes" at bounding box center [172, 468] width 23 height 7
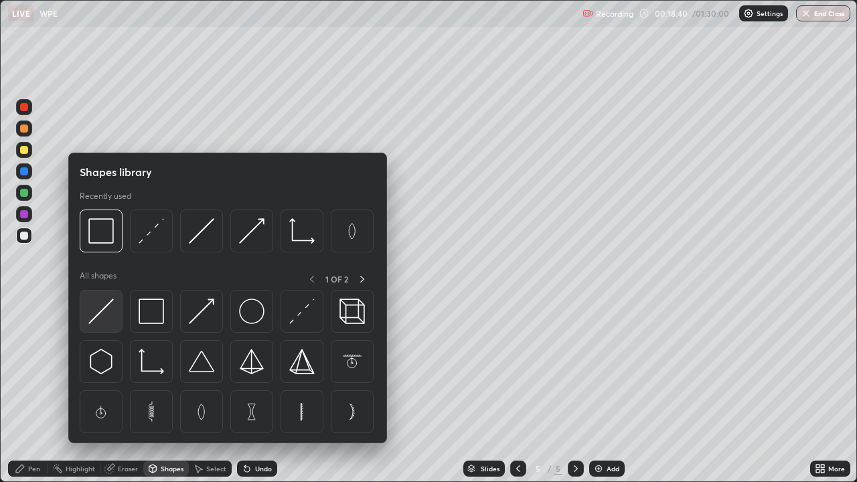
click at [108, 314] on img at bounding box center [100, 311] width 25 height 25
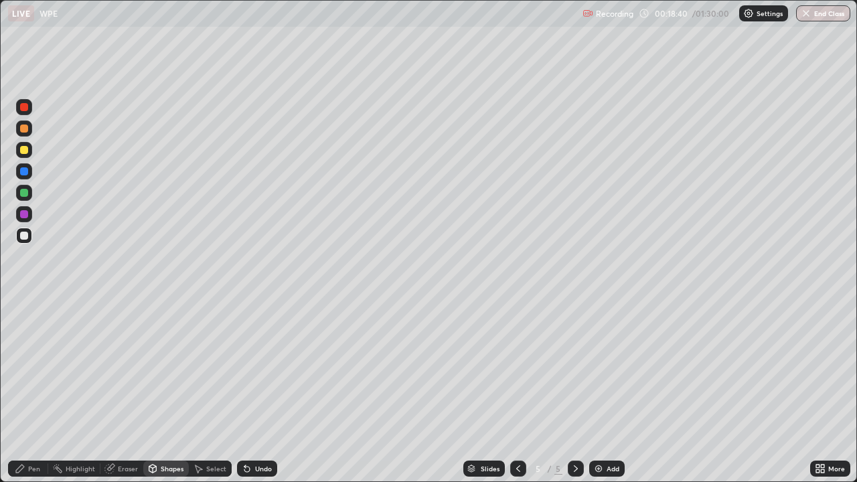
click at [25, 210] on div at bounding box center [24, 214] width 8 height 8
click at [33, 368] on div "Pen" at bounding box center [34, 468] width 12 height 7
click at [604, 368] on div "Add" at bounding box center [606, 469] width 35 height 16
click at [27, 192] on div at bounding box center [24, 193] width 8 height 8
